Goal: Find specific page/section: Find specific page/section

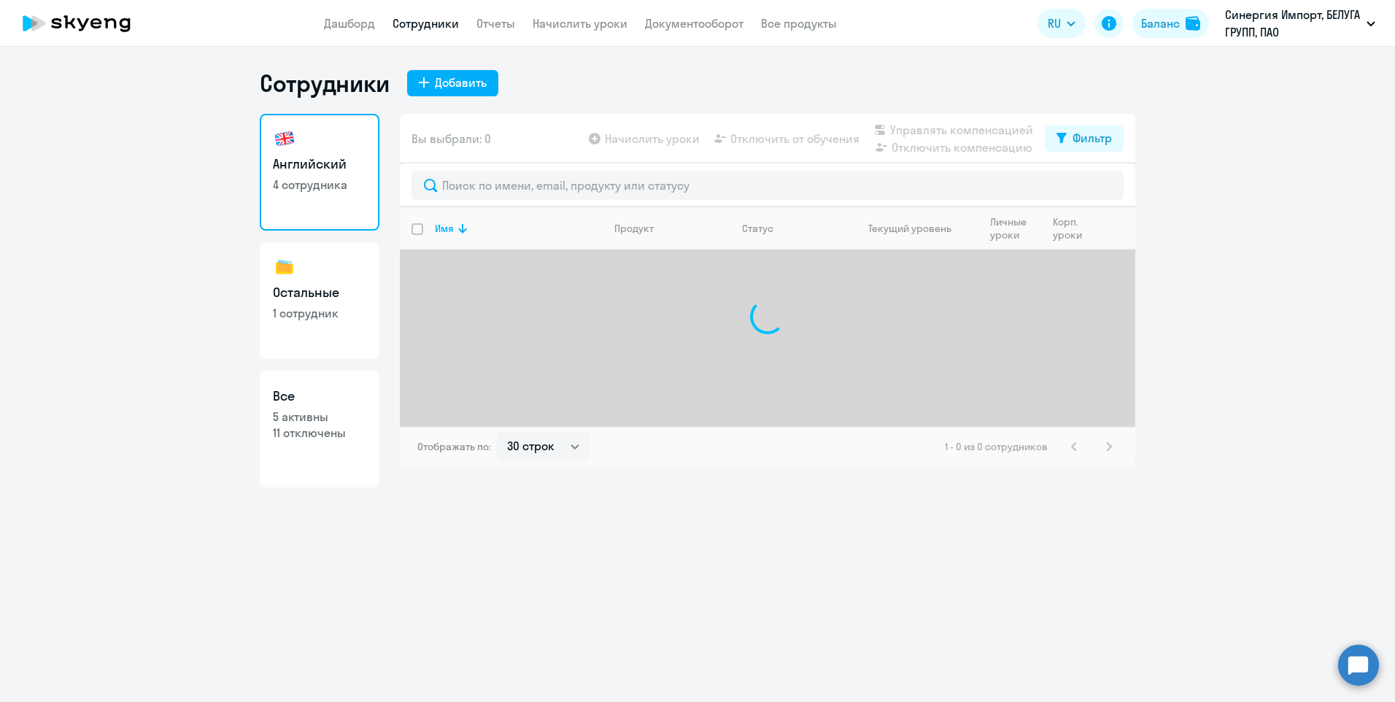
select select "30"
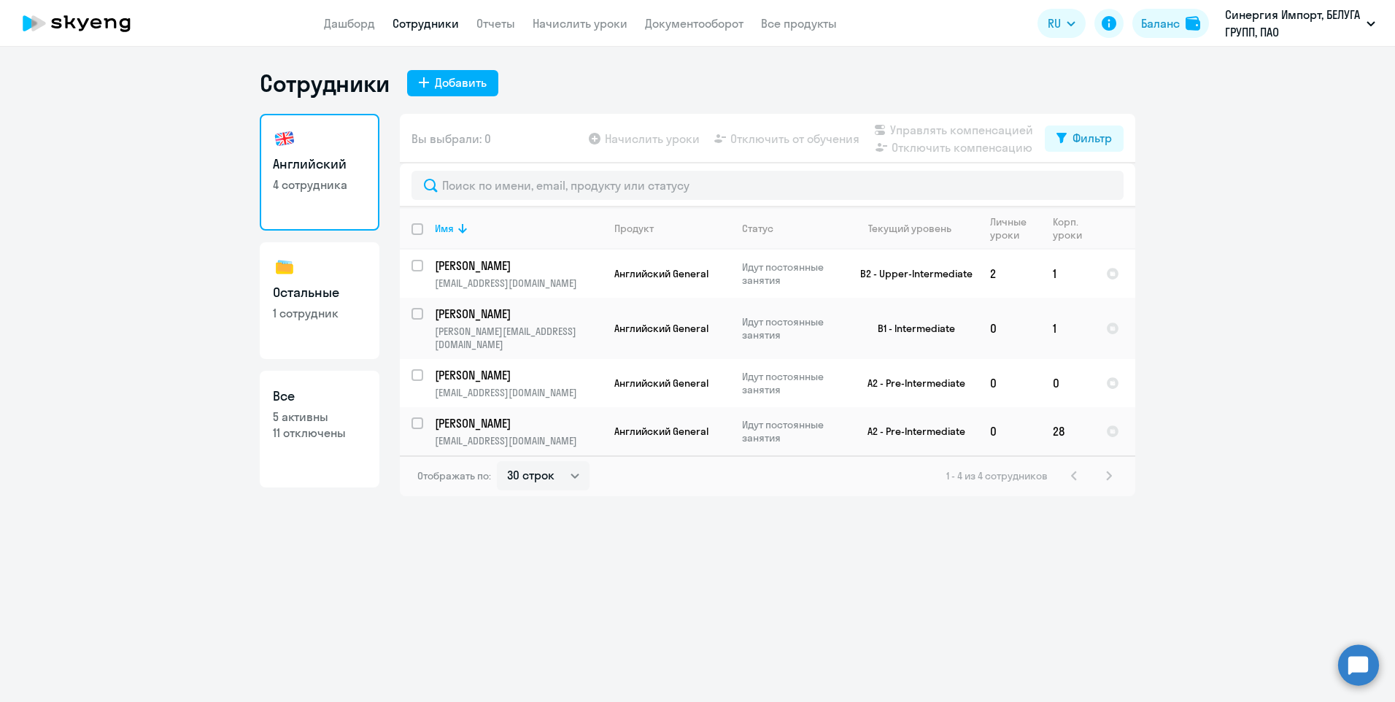
click at [314, 314] on p "1 сотрудник" at bounding box center [319, 313] width 93 height 16
select select "30"
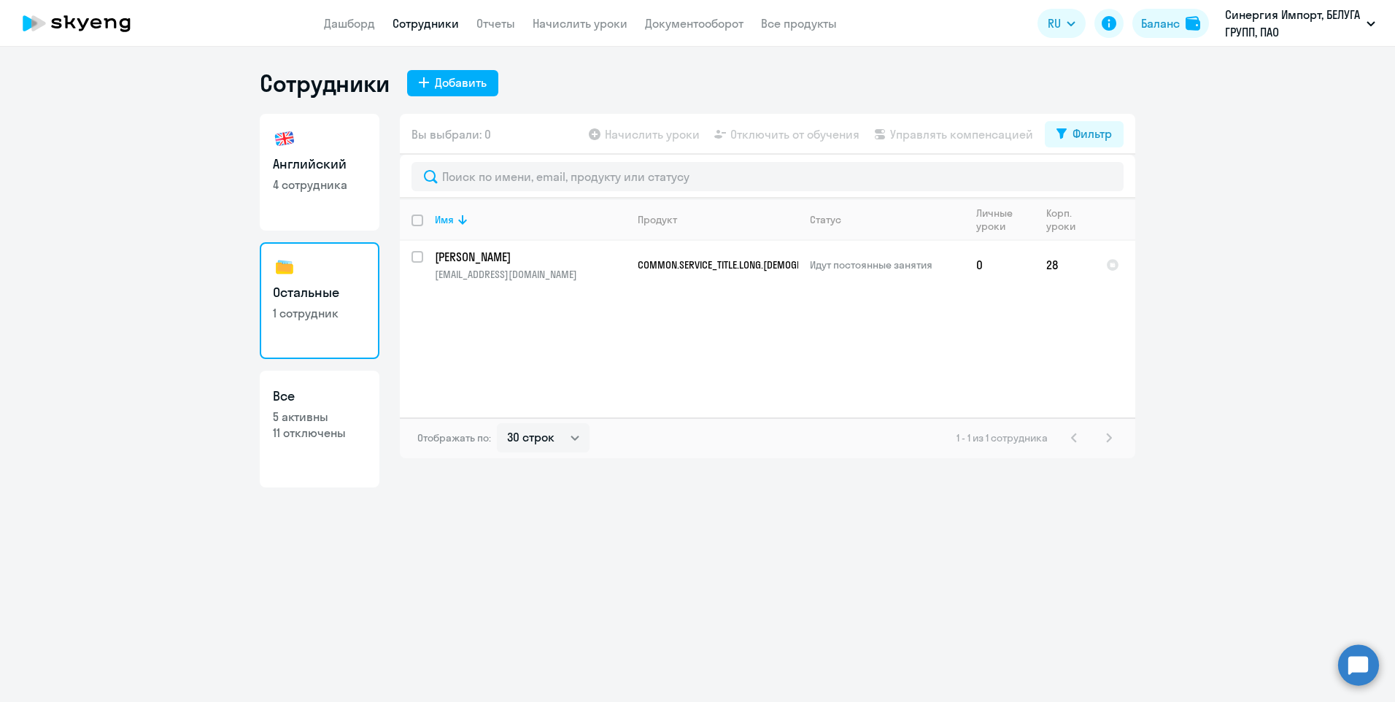
click at [313, 195] on link "Английский 4 сотрудника" at bounding box center [320, 172] width 120 height 117
select select "30"
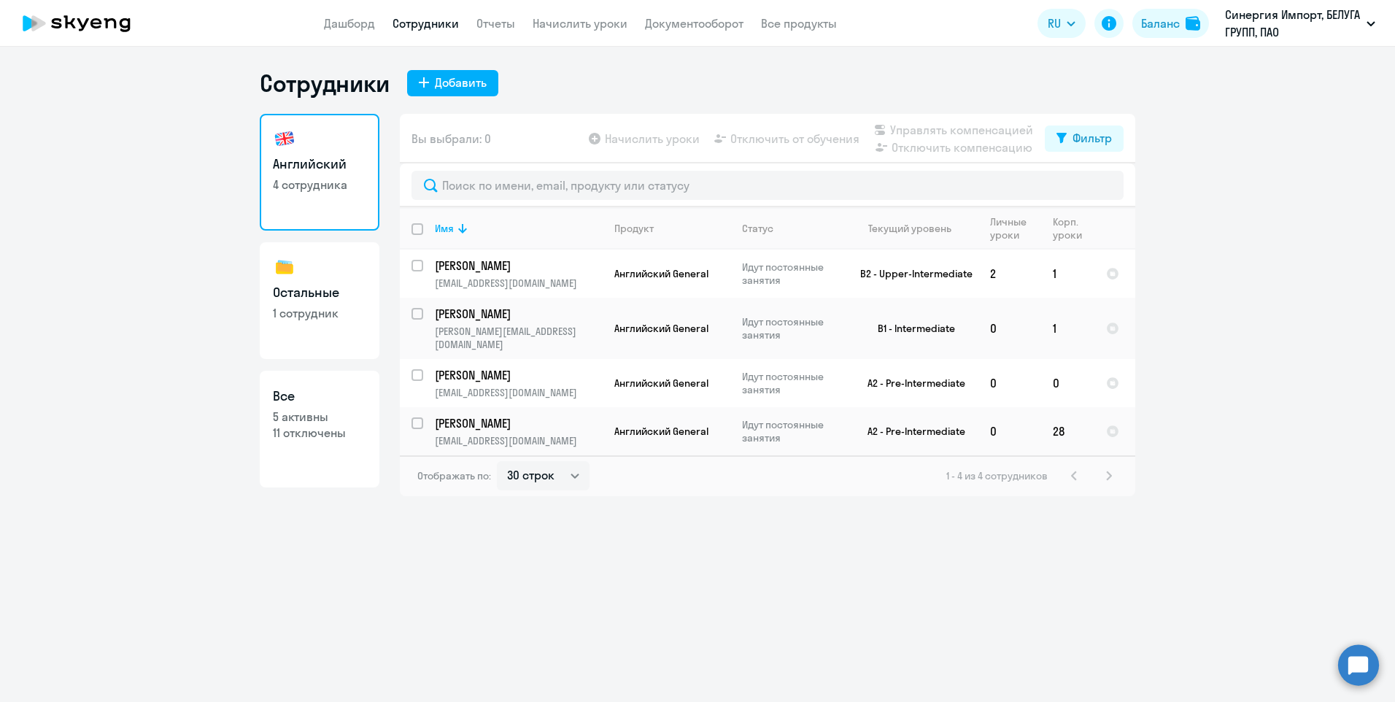
click at [344, 322] on link "Остальные 1 сотрудник" at bounding box center [320, 300] width 120 height 117
select select "30"
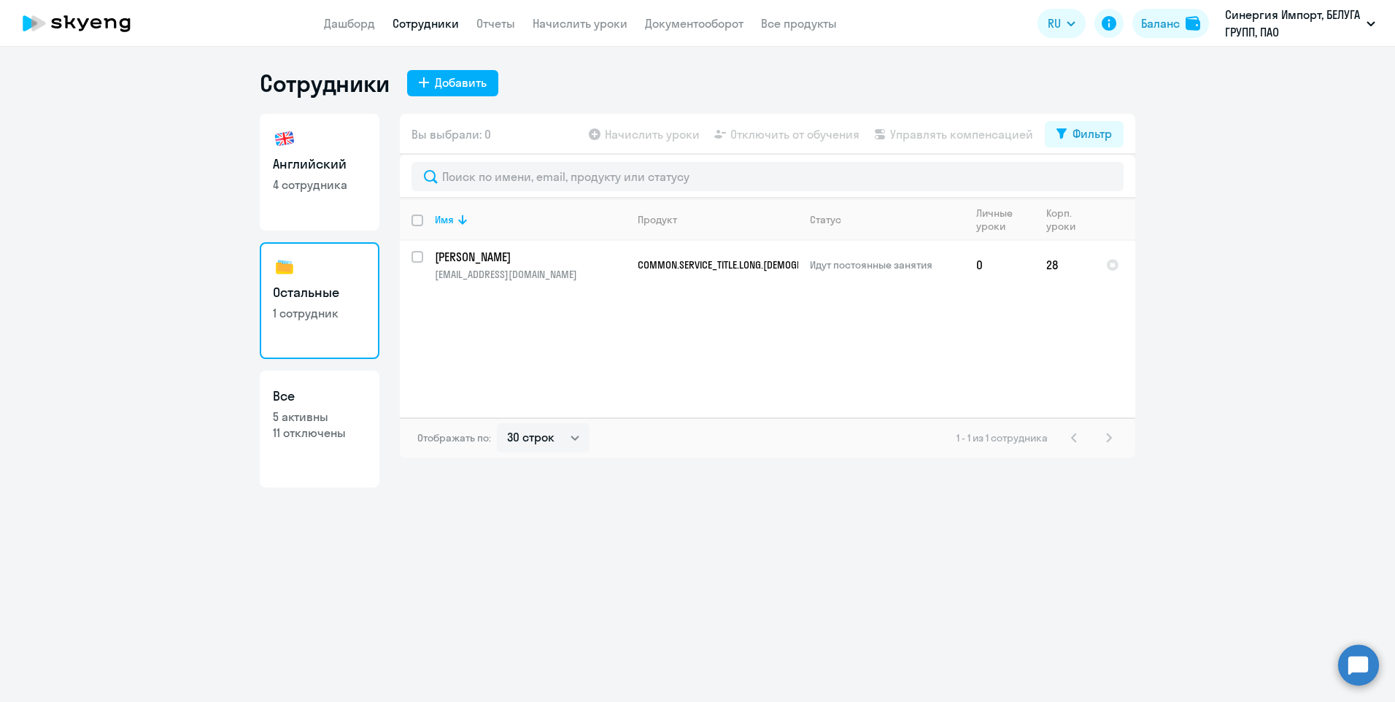
click at [309, 224] on link "Английский 4 сотрудника" at bounding box center [320, 172] width 120 height 117
select select "30"
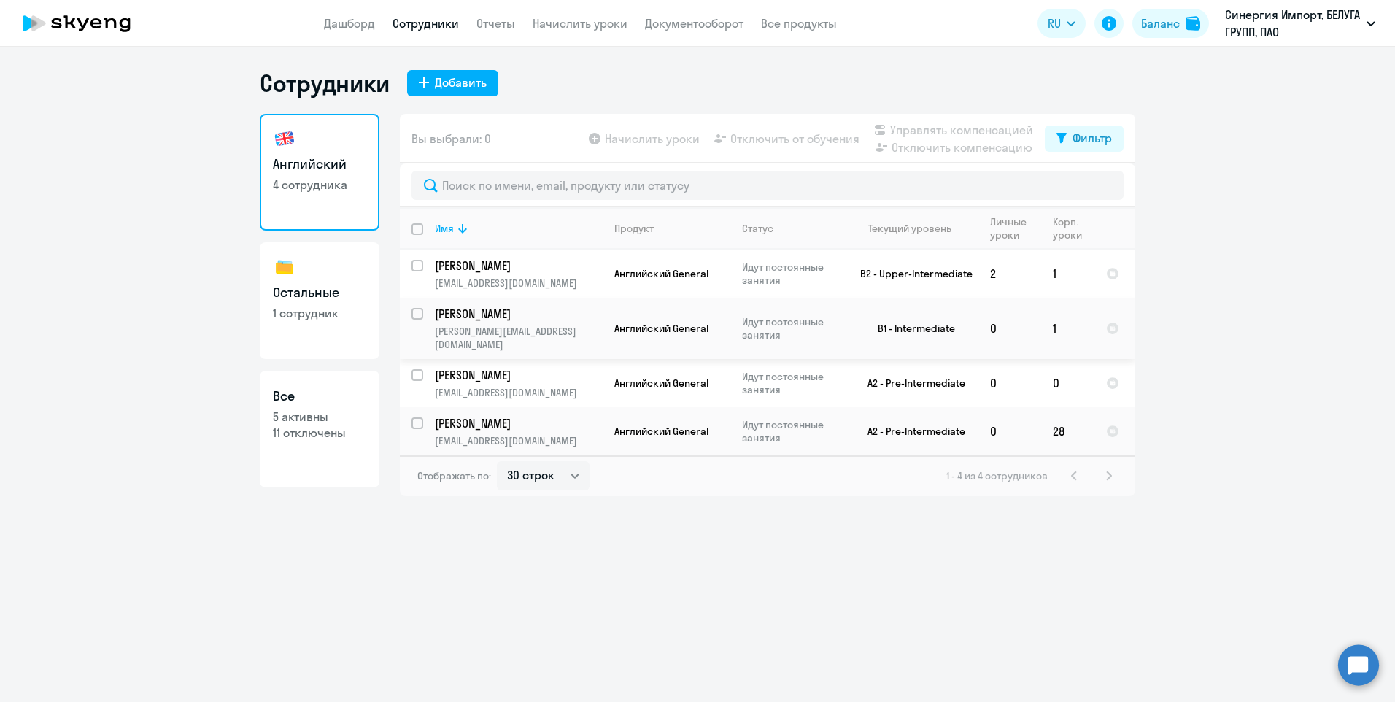
select select "30"
